Goal: Find specific fact: Find specific fact

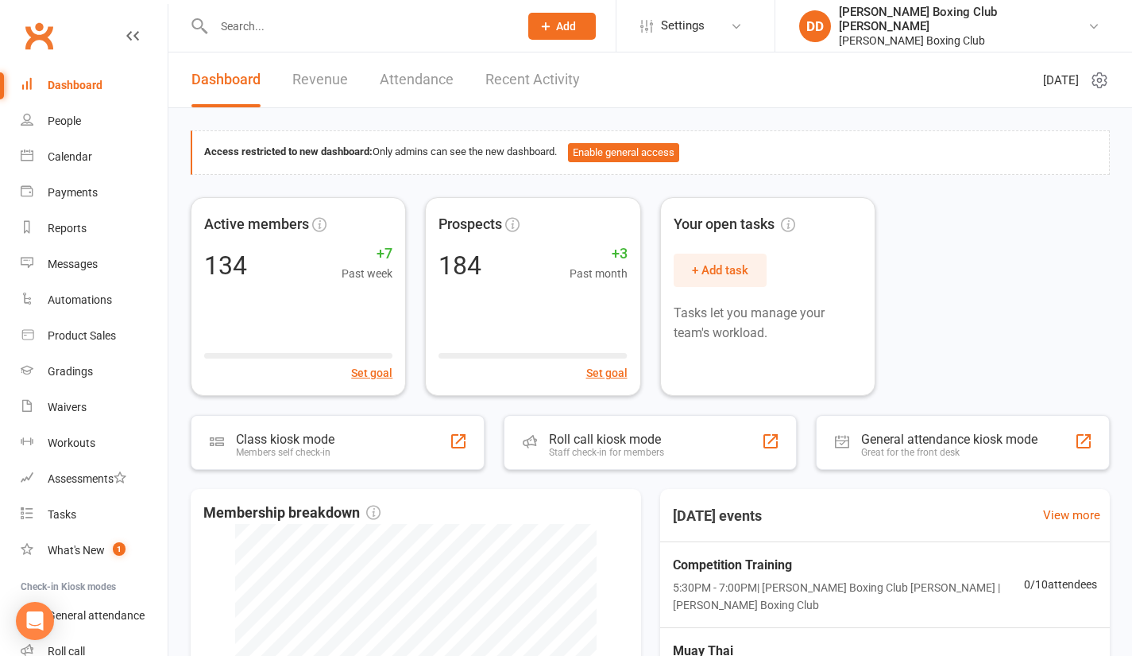
click at [279, 20] on input "text" at bounding box center [358, 26] width 299 height 22
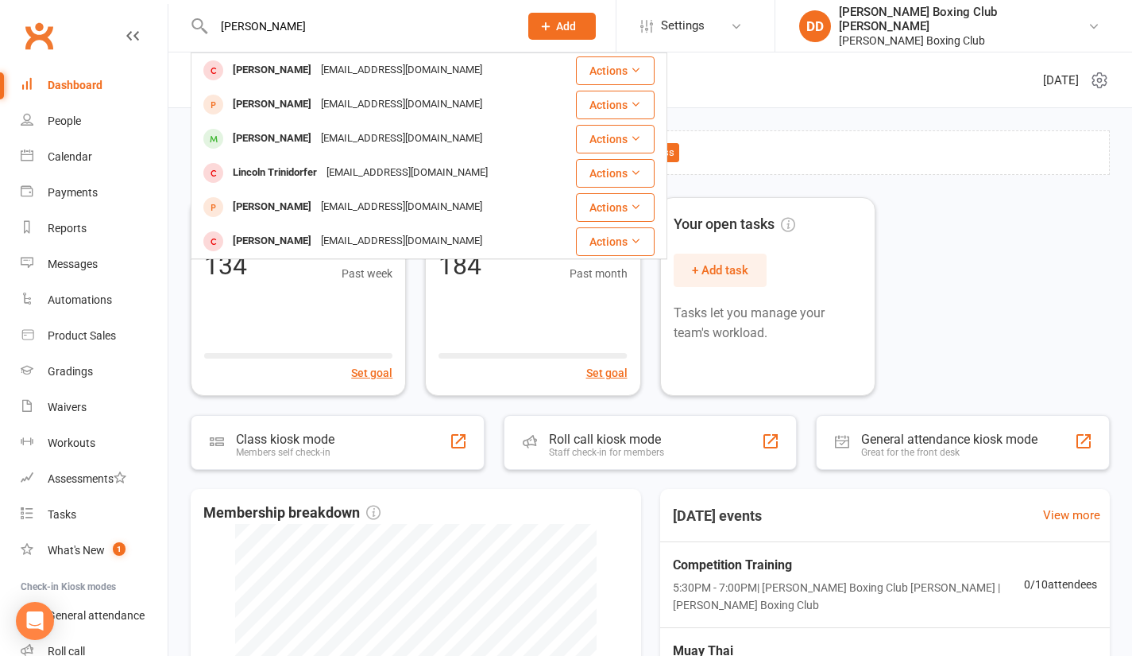
type input "[PERSON_NAME]"
click at [602, 138] on button "Actions" at bounding box center [615, 139] width 79 height 29
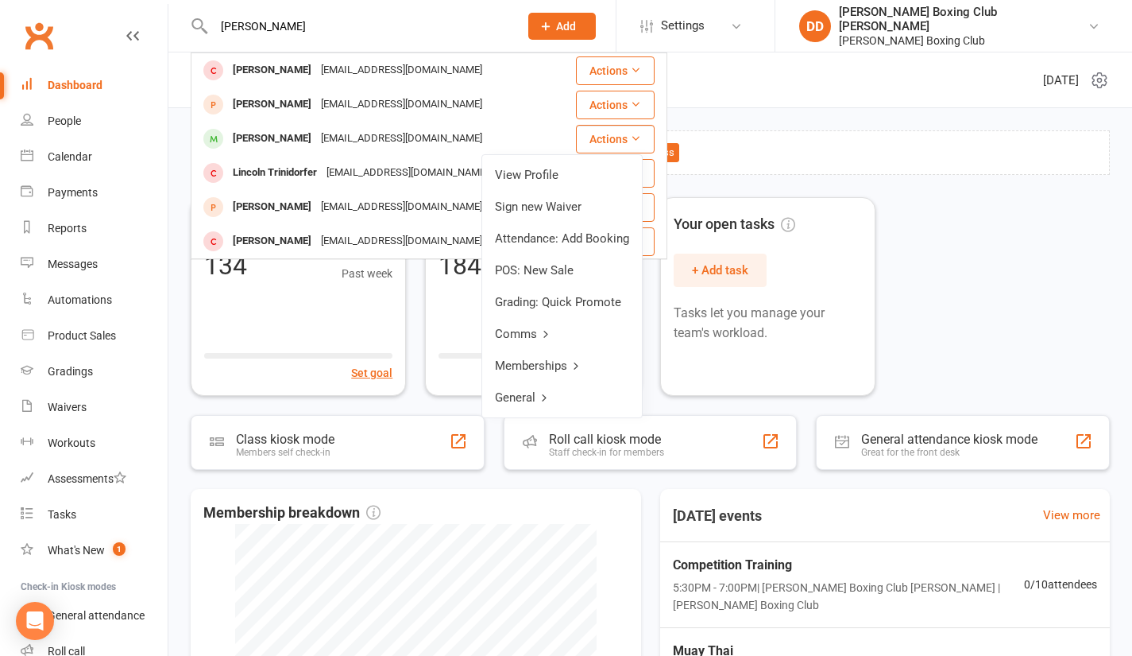
click at [544, 172] on link "View Profile" at bounding box center [562, 175] width 160 height 32
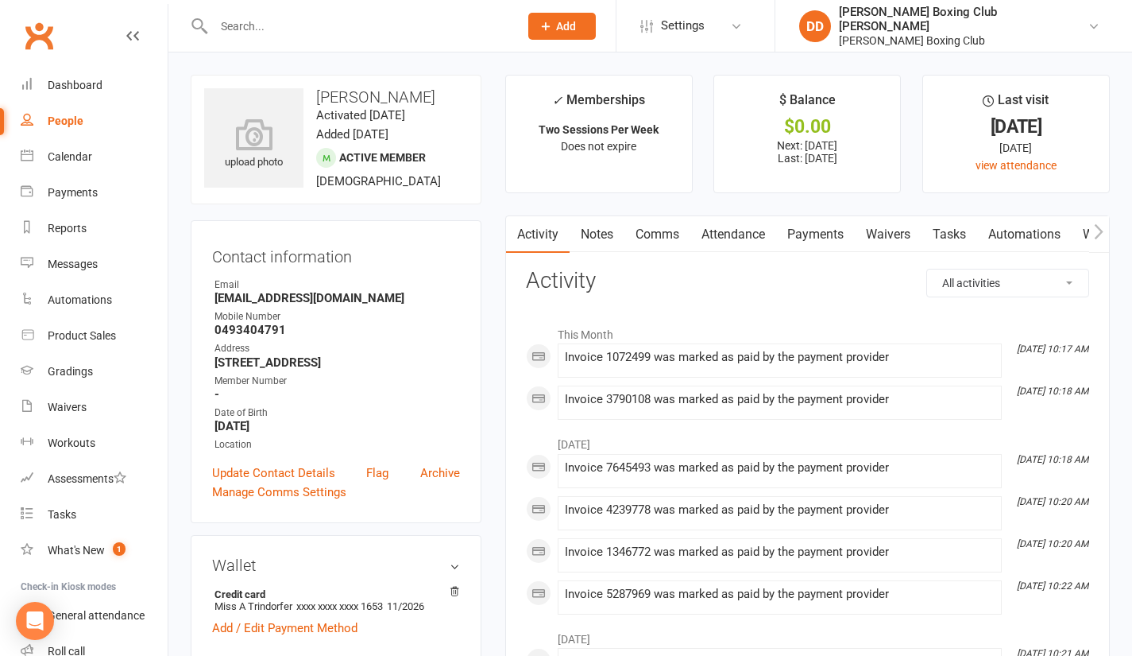
drag, startPoint x: 278, startPoint y: 380, endPoint x: 443, endPoint y: 382, distance: 165.3
click at [443, 369] on strong "[STREET_ADDRESS]" at bounding box center [338, 362] width 246 height 14
copy strong "[STREET_ADDRESS]"
